Goal: Learn about a topic

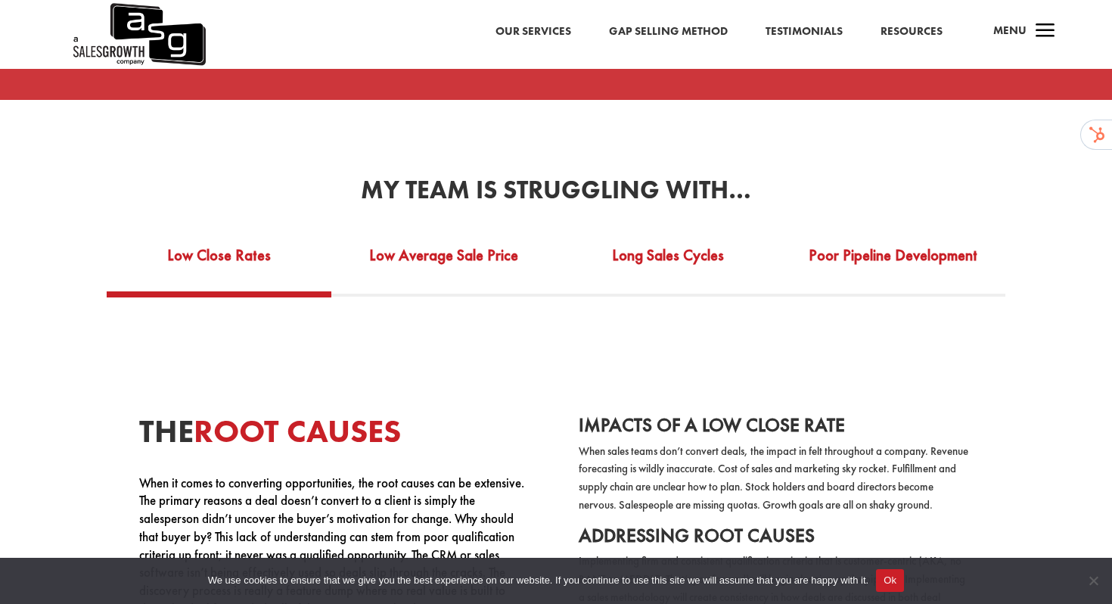
scroll to position [2675, 0]
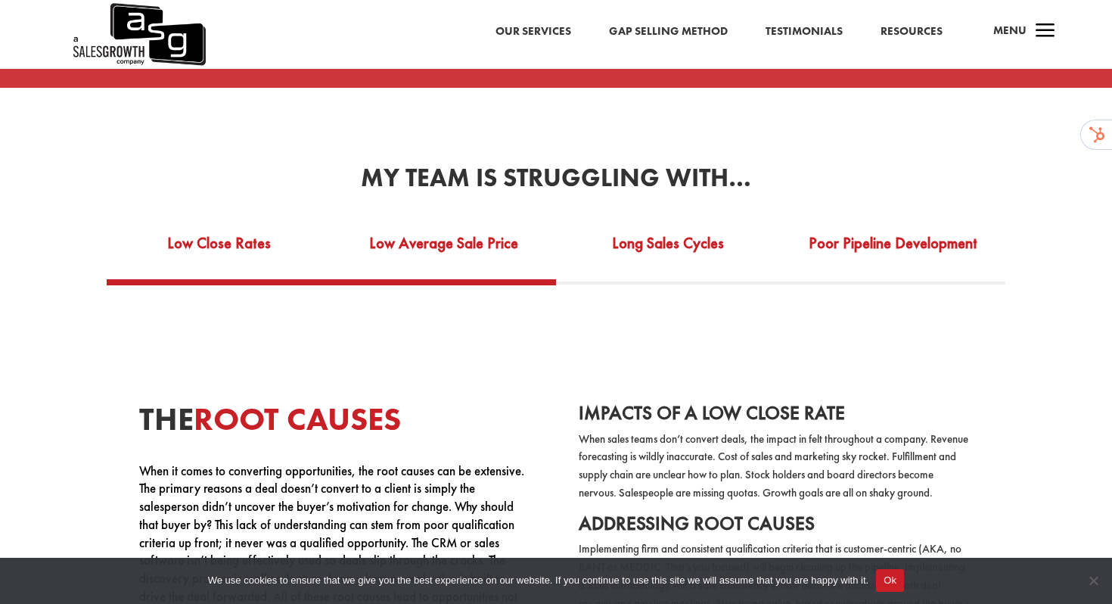
click at [462, 266] on link "Low Average Sale Price" at bounding box center [443, 253] width 225 height 52
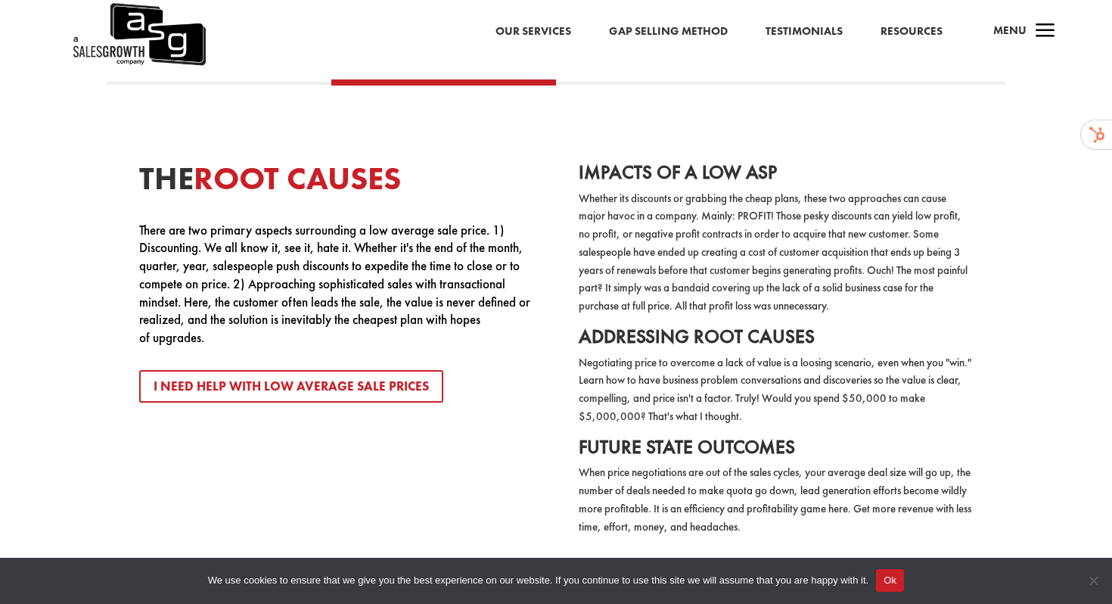
scroll to position [2766, 0]
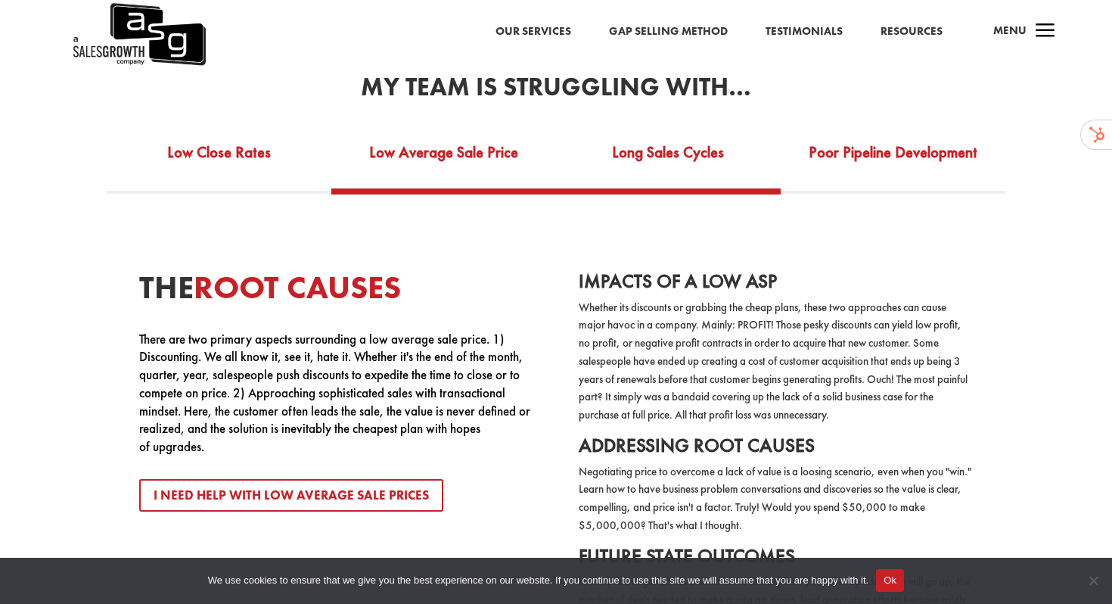
click at [633, 176] on link "Long Sales Cycles" at bounding box center [668, 162] width 225 height 52
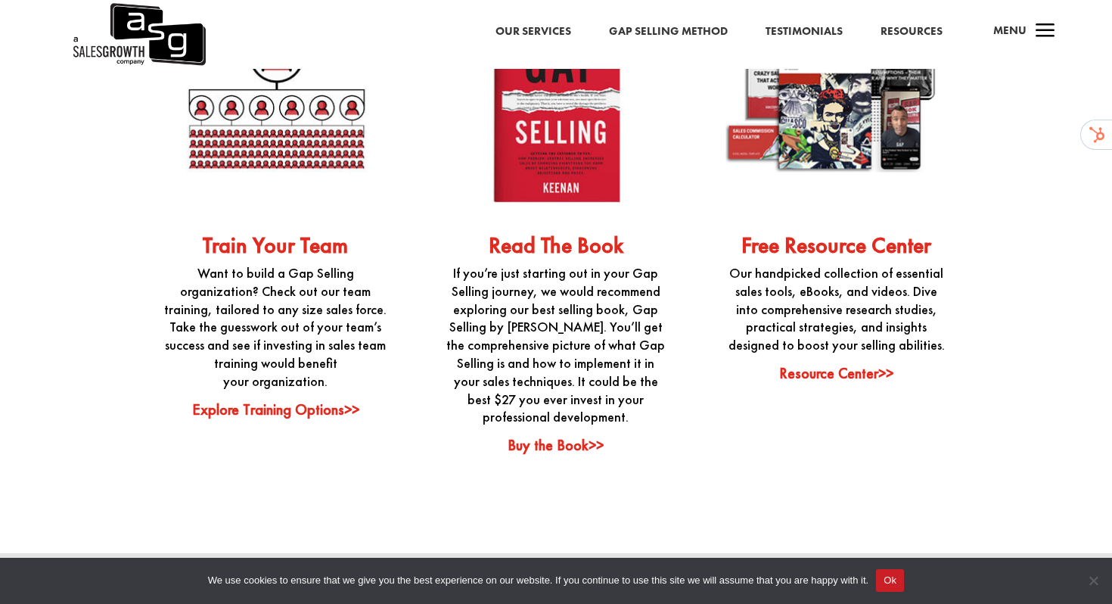
scroll to position [3766, 0]
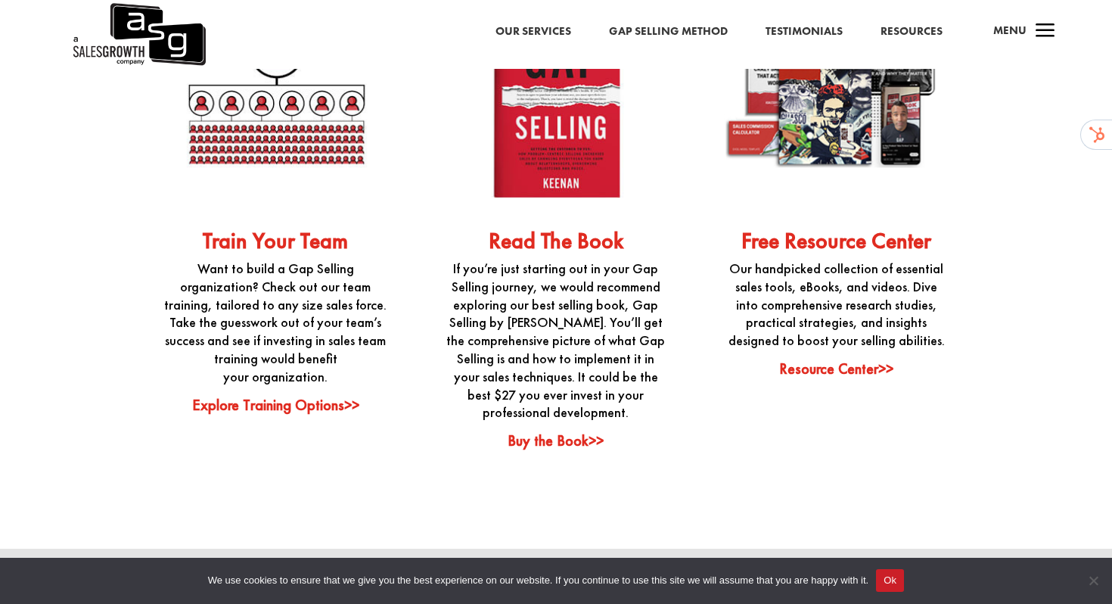
click at [559, 440] on link "Buy the Book>>" at bounding box center [556, 441] width 96 height 20
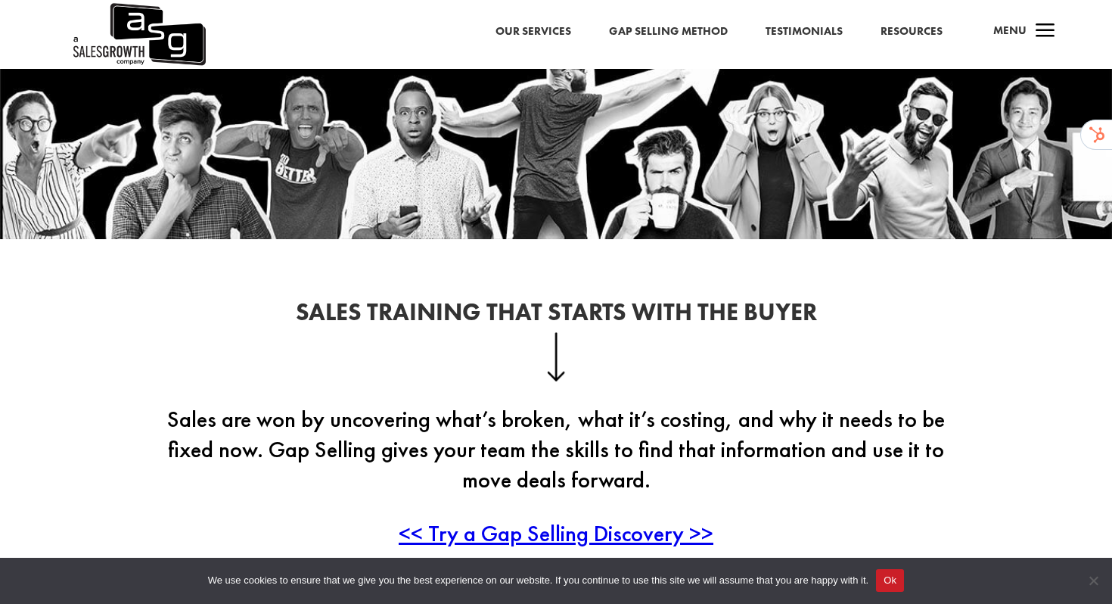
scroll to position [375, 0]
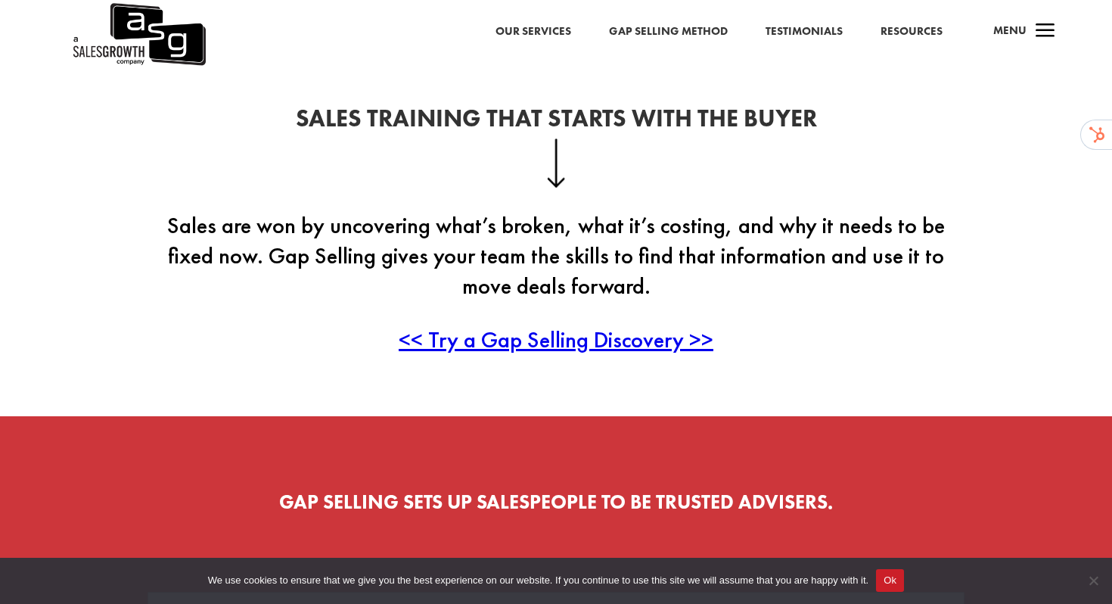
click at [649, 32] on link "Gap Selling Method" at bounding box center [668, 32] width 119 height 20
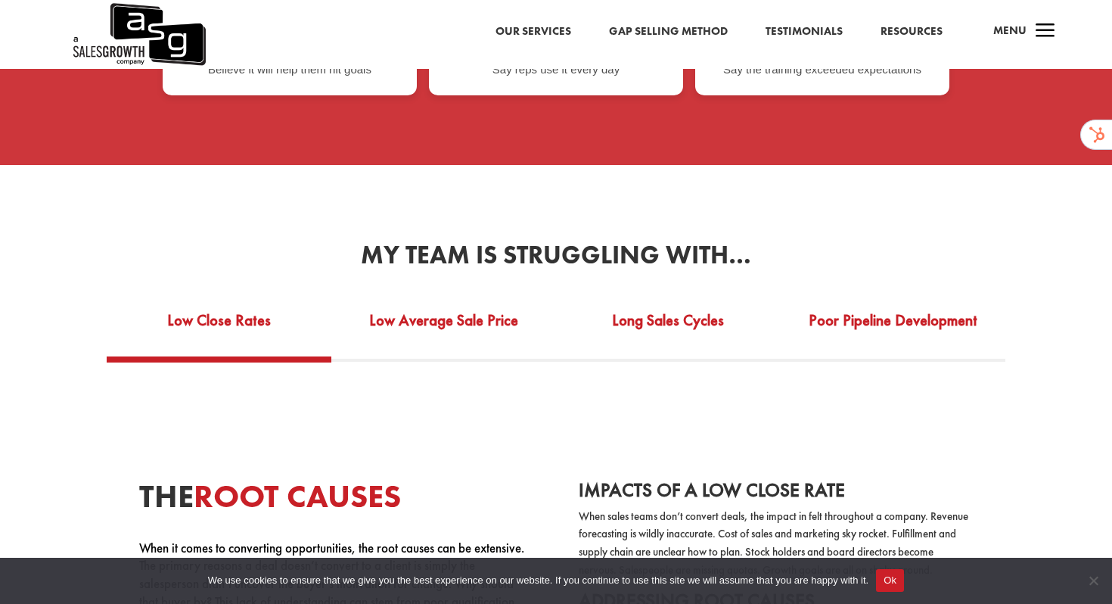
scroll to position [2660, 0]
